Goal: Transaction & Acquisition: Purchase product/service

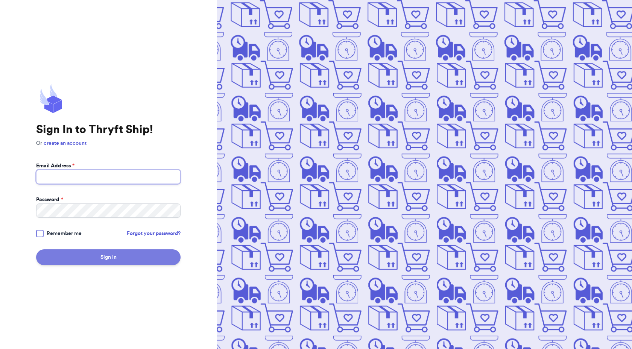
type input "[EMAIL_ADDRESS][DOMAIN_NAME]"
click at [110, 256] on button "Sign In" at bounding box center [108, 258] width 145 height 16
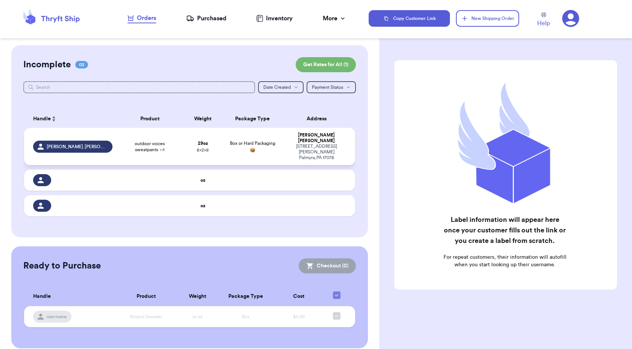
click at [286, 143] on td "[PERSON_NAME] [STREET_ADDRESS][PERSON_NAME]" at bounding box center [318, 146] width 73 height 37
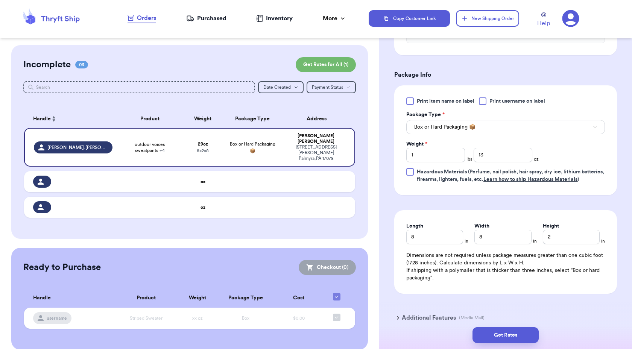
scroll to position [399, 0]
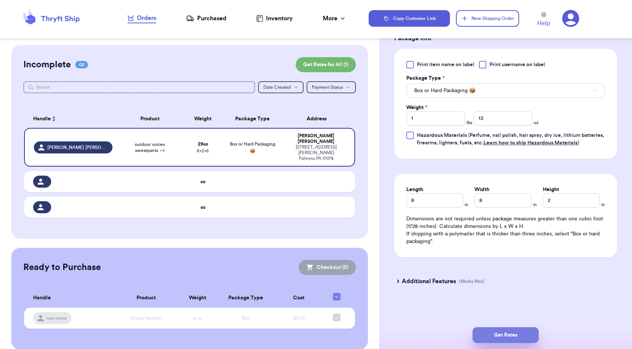
click at [505, 338] on button "Get Rates" at bounding box center [506, 335] width 66 height 16
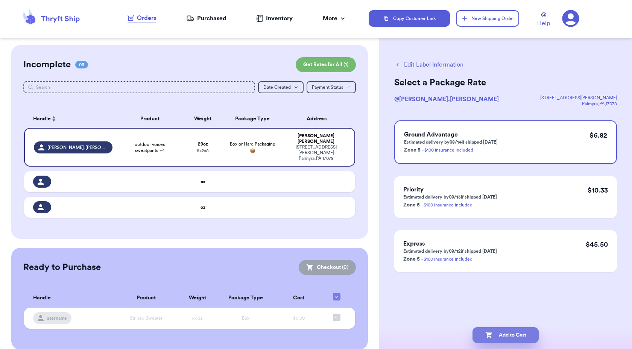
click at [520, 336] on button "Add to Cart" at bounding box center [506, 335] width 66 height 16
checkbox input "true"
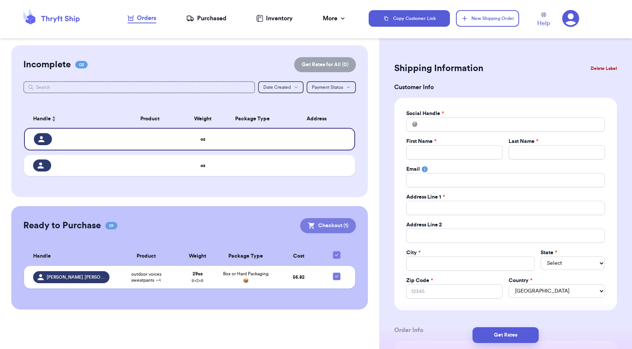
click at [330, 224] on button "Checkout ( 1 )" at bounding box center [328, 225] width 56 height 15
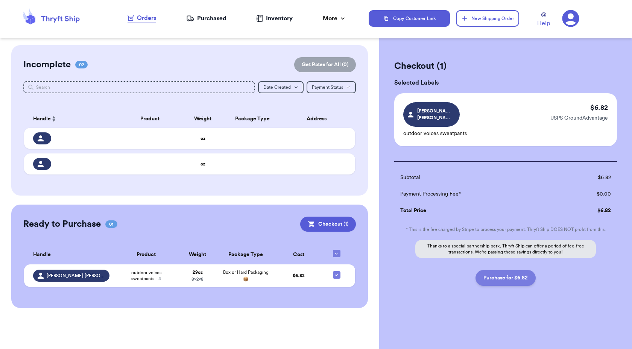
click at [504, 273] on button "Purchase for $6.82" at bounding box center [506, 278] width 60 height 16
checkbox input "false"
checkbox input "true"
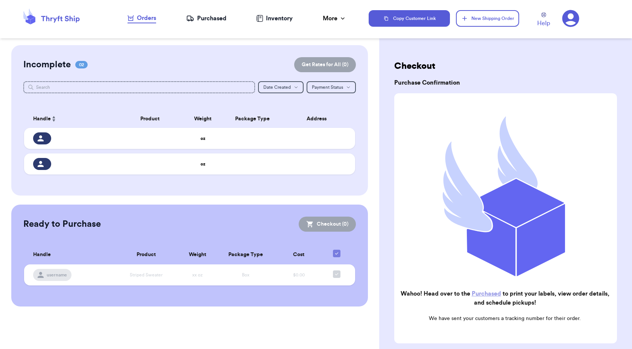
click at [498, 291] on link "Purchased" at bounding box center [486, 294] width 29 height 6
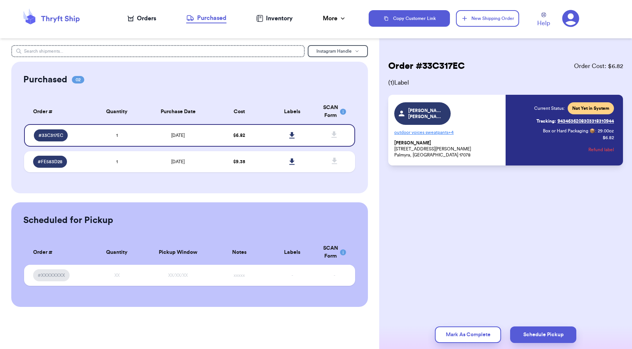
click at [489, 129] on p "outdoor voices sweatpants + 4" at bounding box center [447, 132] width 107 height 12
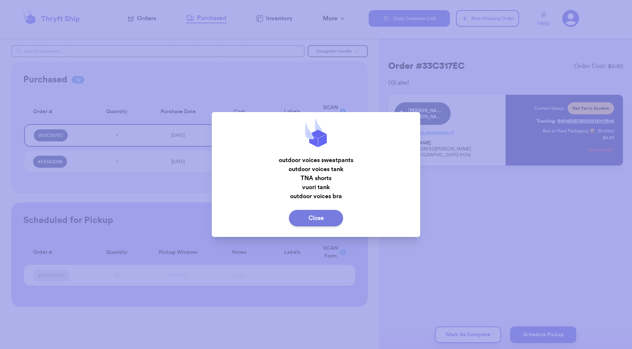
click at [324, 217] on button "Close" at bounding box center [316, 218] width 54 height 17
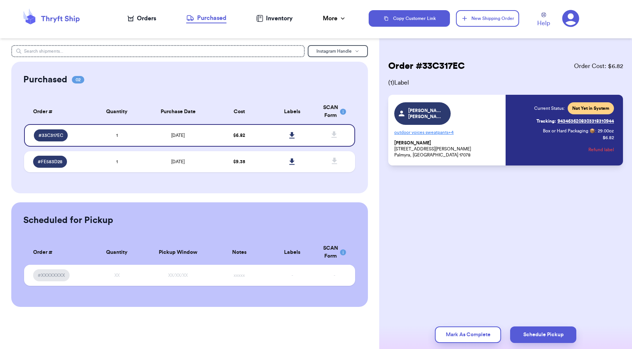
click at [553, 145] on div "Current Status: Not Yet in System Tracking: 9434636208303318310944 Box or Hard …" at bounding box center [574, 130] width 80 height 56
click at [523, 103] on div "Current Status: Not Yet in System Tracking: 9434636208303318310944 Box or Hard …" at bounding box center [560, 130] width 107 height 56
click at [292, 137] on icon at bounding box center [292, 135] width 6 height 7
